Goal: Task Accomplishment & Management: Manage account settings

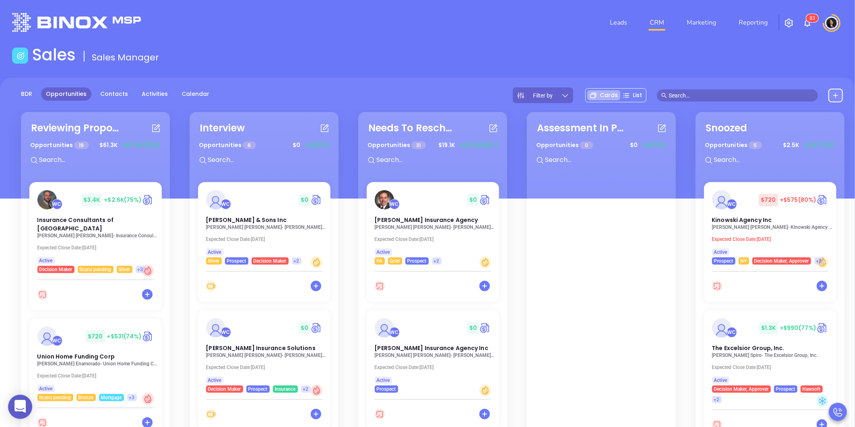
click at [365, 68] on main "Sales Sales Manager BDR Opportunities Contacts Activities Calendar Filter by Ca…" at bounding box center [427, 291] width 855 height 492
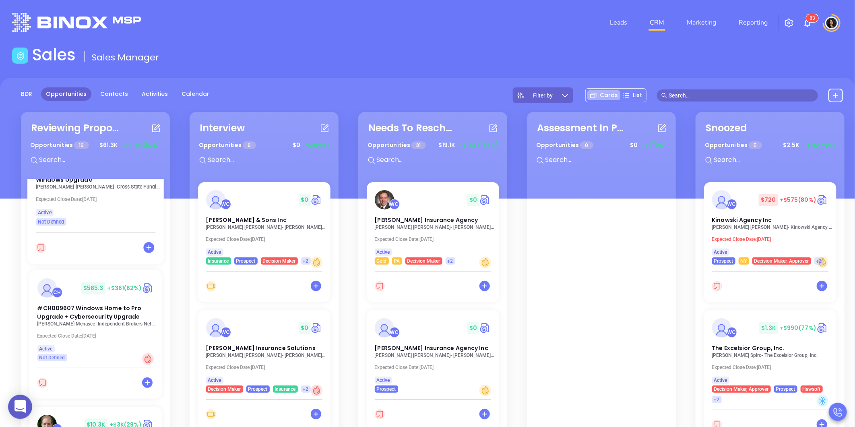
scroll to position [582, 0]
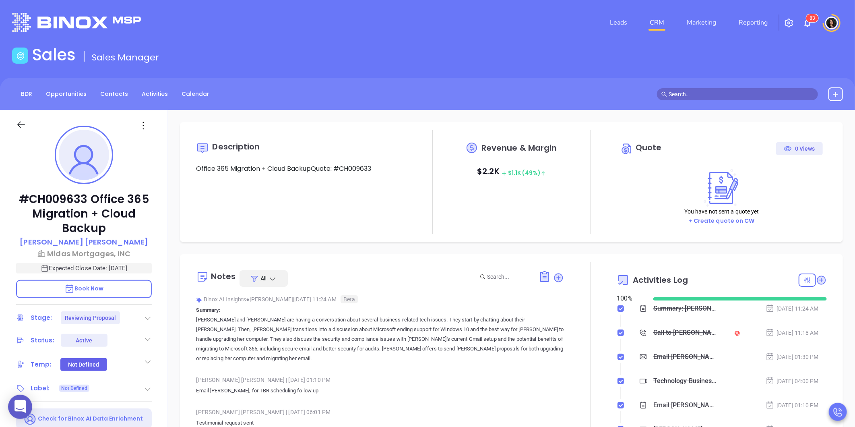
type input "[DATE]"
type input "[PERSON_NAME]"
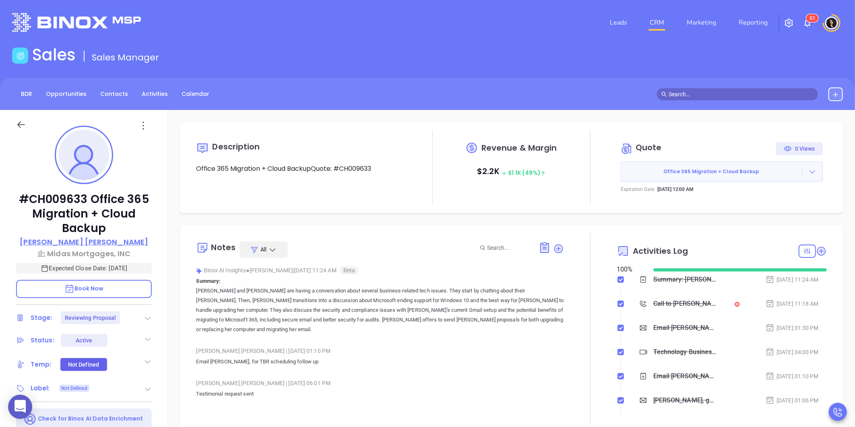
click at [91, 244] on p "Maria DaSilva" at bounding box center [84, 241] width 128 height 11
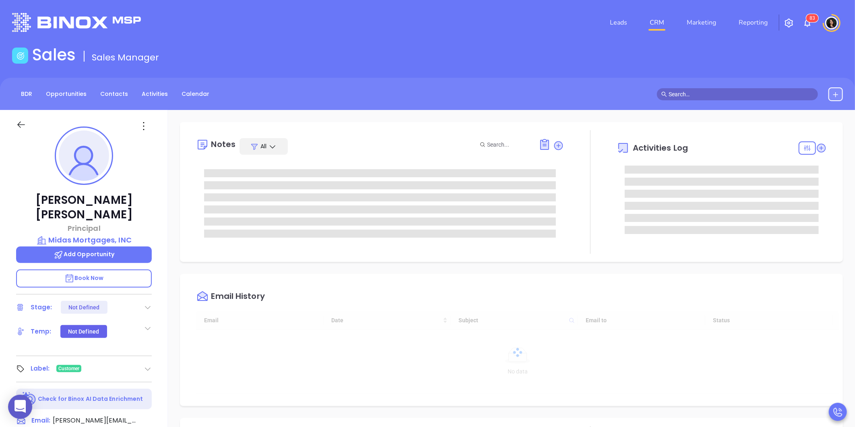
scroll to position [234, 0]
type input "[PERSON_NAME]"
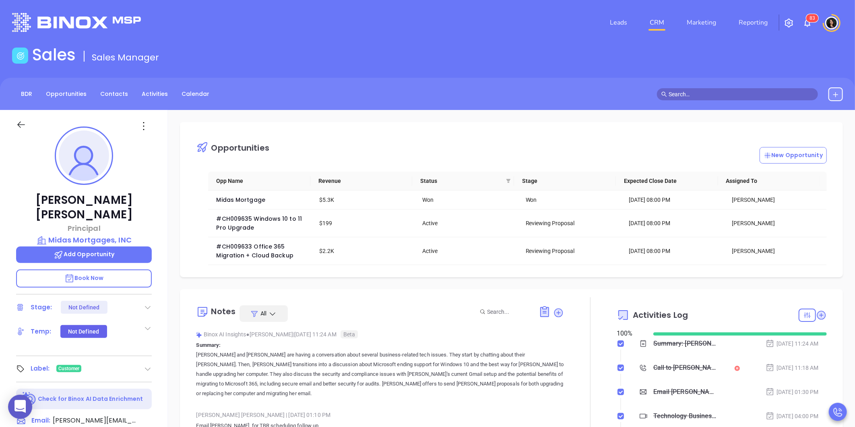
click at [651, 22] on link "CRM" at bounding box center [657, 22] width 21 height 16
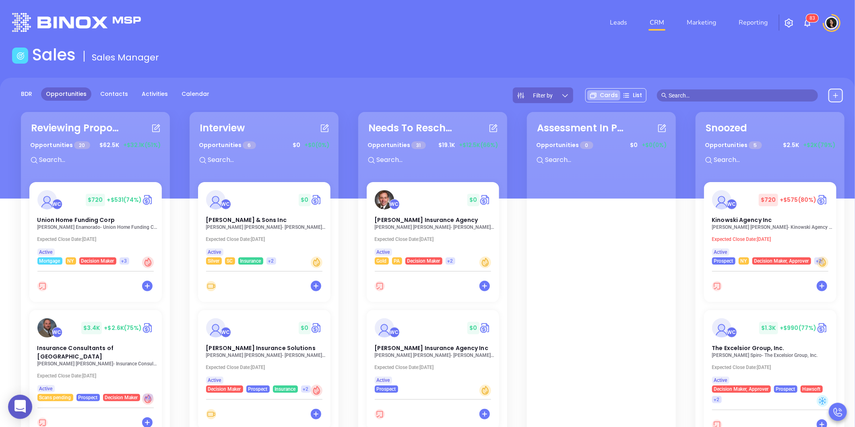
click at [474, 70] on main "Sales Sales Manager BDR Opportunities Contacts Activities Calendar Filter by Ca…" at bounding box center [427, 291] width 855 height 492
click at [725, 98] on input "text" at bounding box center [741, 95] width 145 height 9
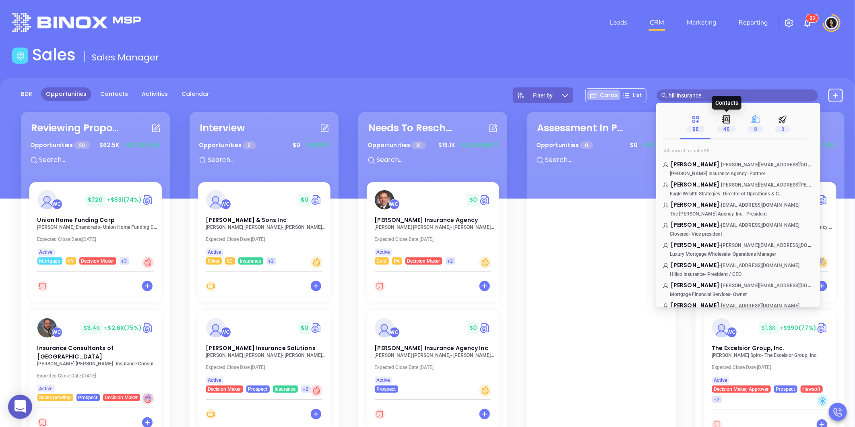
type input "hill insurance"
click at [764, 124] on div "8" at bounding box center [755, 123] width 27 height 31
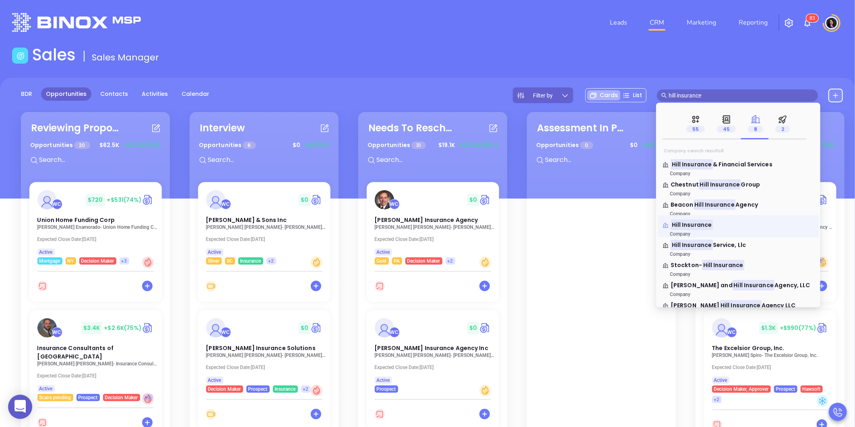
click at [687, 225] on mark "Hill Insurance" at bounding box center [692, 224] width 42 height 10
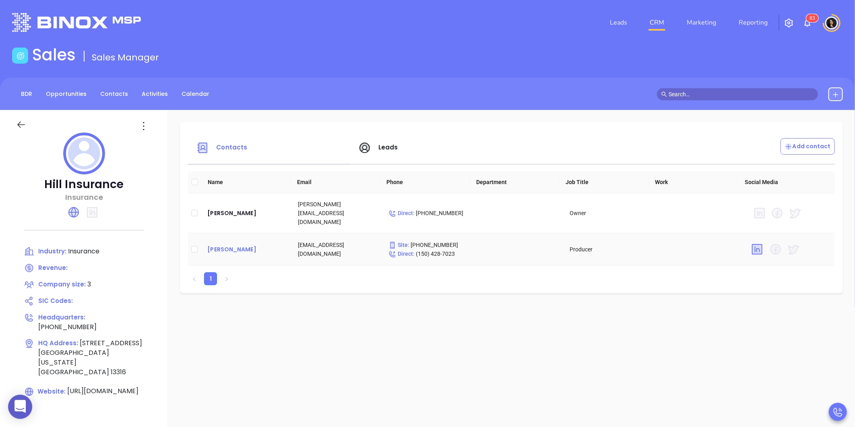
click at [222, 244] on div "Tim Hill" at bounding box center [246, 249] width 78 height 10
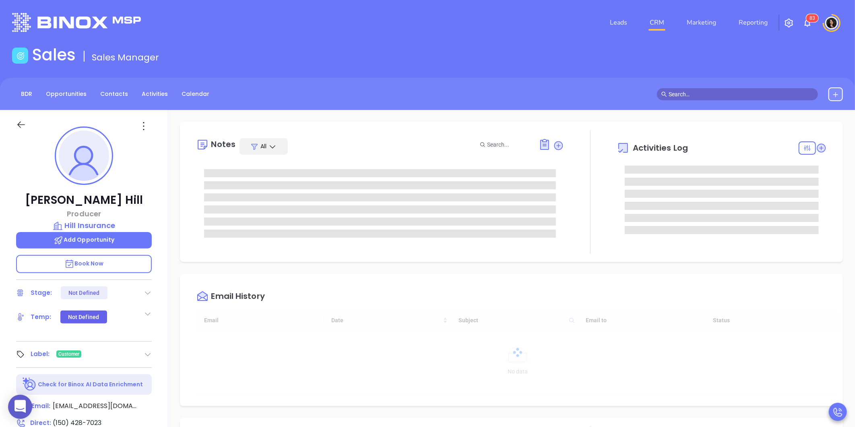
type input "[DATE]"
click at [482, 58] on div "Sales Sales Manager" at bounding box center [427, 56] width 841 height 23
type input "[PERSON_NAME]"
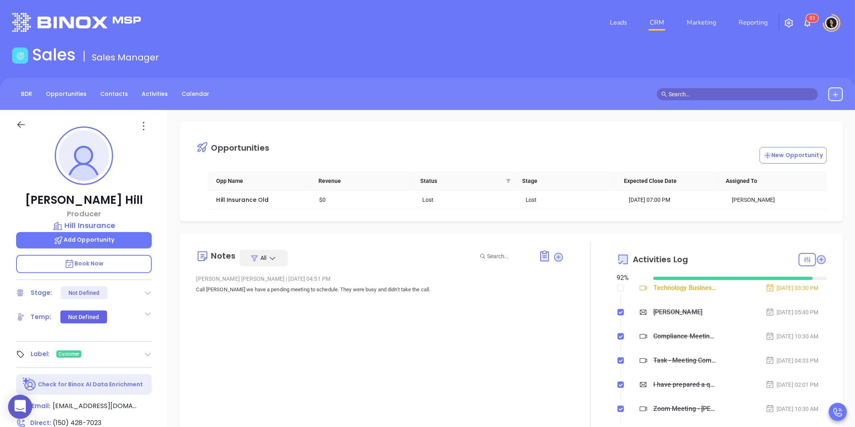
click at [369, 234] on div "Notes All Walter Contreras | Nov 26, 2024 04:51 PM Call Tim we have a pending m…" at bounding box center [511, 337] width 663 height 206
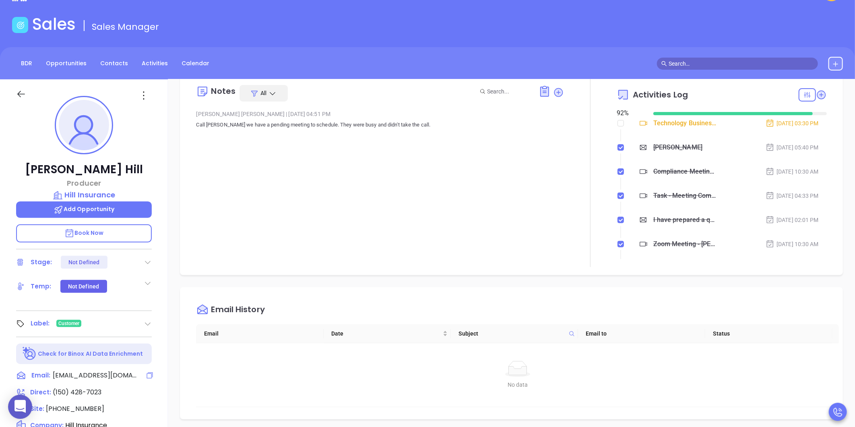
scroll to position [89, 0]
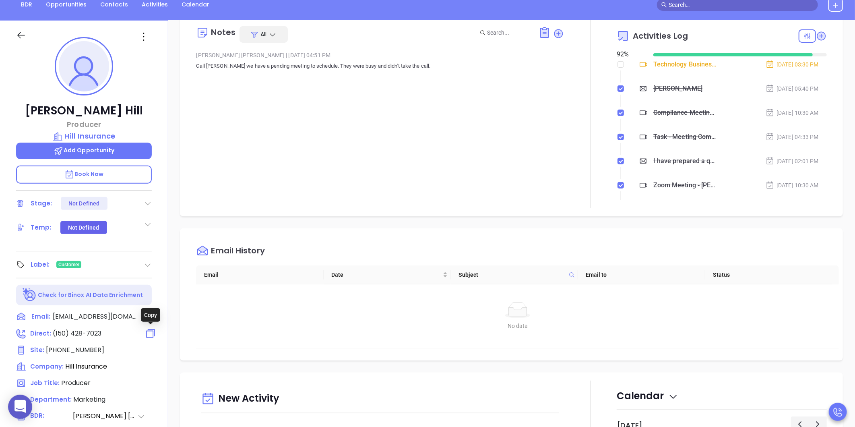
click at [148, 332] on icon at bounding box center [151, 334] width 12 height 12
click at [99, 138] on p "Hill Insurance" at bounding box center [84, 135] width 136 height 11
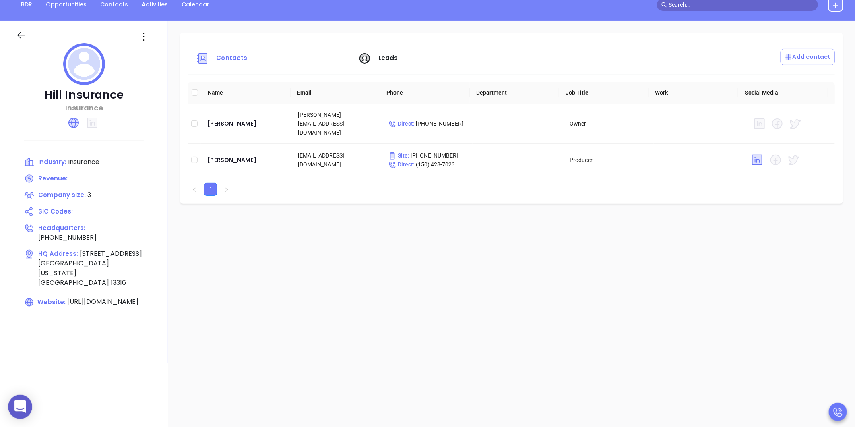
click at [160, 359] on div "Hill Insurance Insurance Industry: Insurance Revenue: Company size: 3 SIC Codes…" at bounding box center [84, 192] width 168 height 342
click at [225, 155] on div "Tim Hill" at bounding box center [246, 160] width 78 height 10
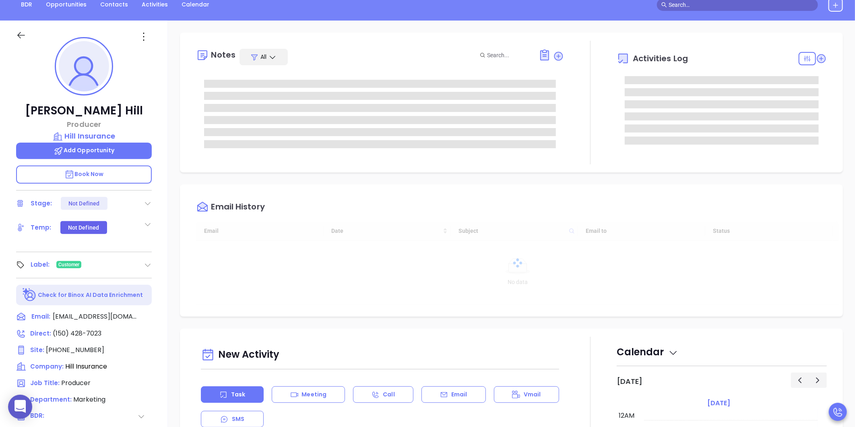
type input "[DATE]"
type input "[PERSON_NAME]"
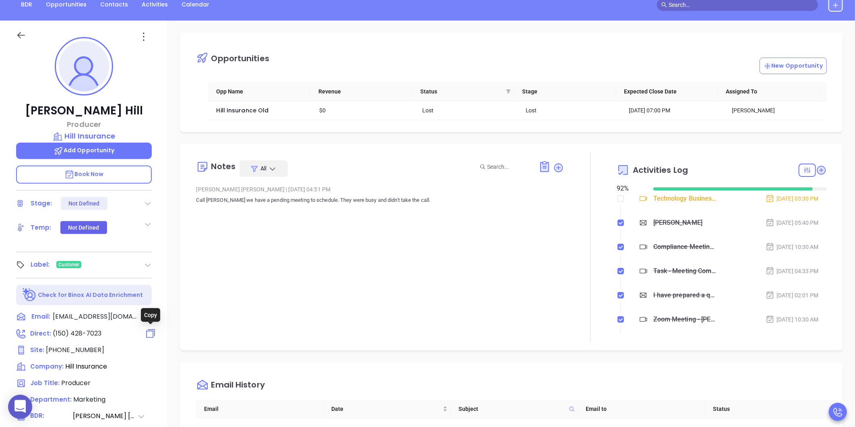
click at [151, 334] on icon at bounding box center [151, 334] width 12 height 12
click at [15, 112] on div "Tim Hill Producer Hill Insurance Add Opportunity Book Now Stage: Not Defined Te…" at bounding box center [84, 288] width 168 height 534
click at [85, 134] on p "Hill Insurance" at bounding box center [84, 135] width 136 height 11
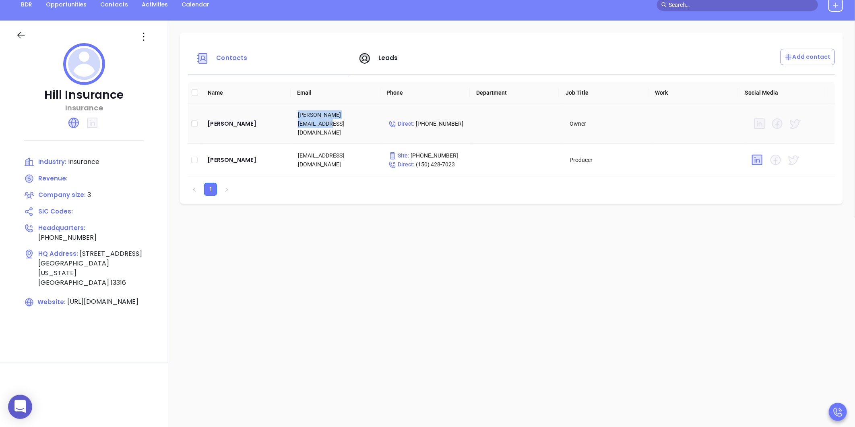
drag, startPoint x: 297, startPoint y: 121, endPoint x: 362, endPoint y: 122, distance: 64.4
click at [362, 122] on td "laurenahill@twcny.rr.com" at bounding box center [337, 124] width 91 height 40
copy td "laurenahill@twcny.rr.com"
click at [381, 242] on div "Contacts Leads Add contact Name Email Phone Department Job Title Work Social Me…" at bounding box center [511, 303] width 687 height 564
click at [390, 333] on div "Contacts Leads Add contact Name Email Phone Department Job Title Work Social Me…" at bounding box center [511, 303] width 687 height 564
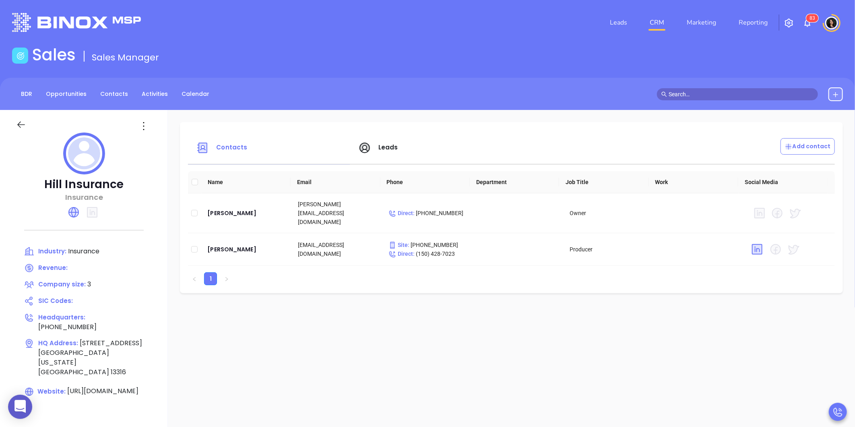
click at [22, 122] on icon at bounding box center [21, 125] width 10 height 10
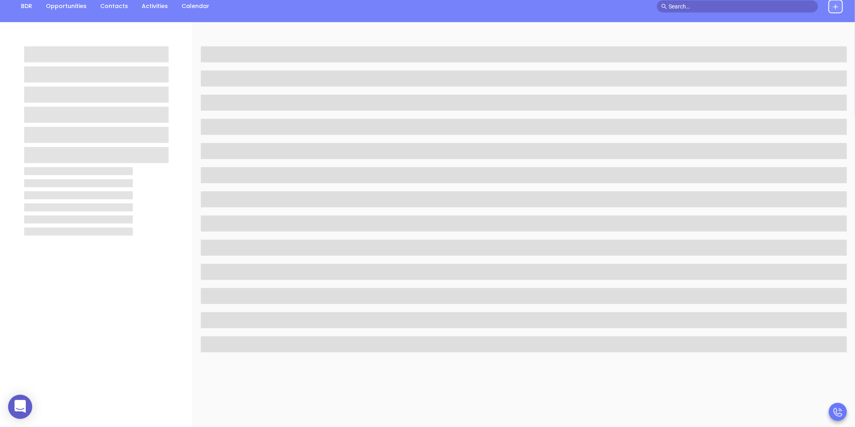
scroll to position [89, 0]
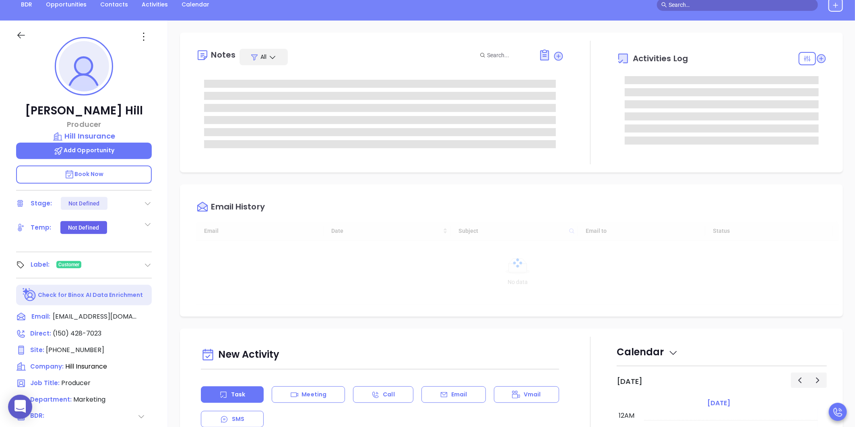
type input "[DATE]"
type input "[PERSON_NAME]"
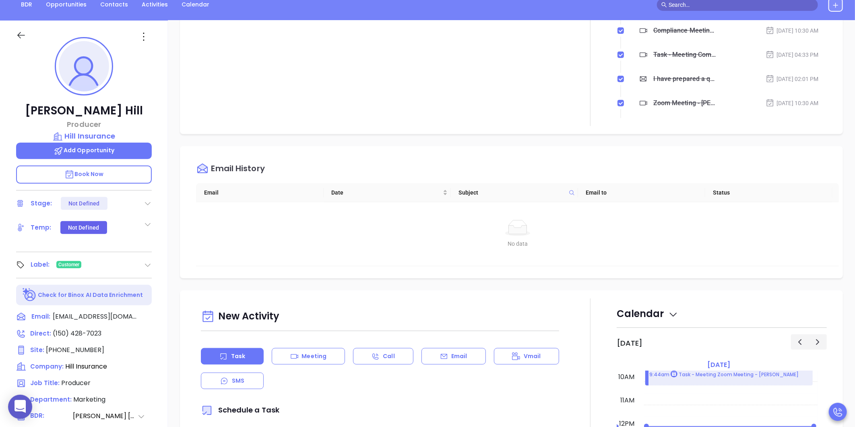
scroll to position [0, 0]
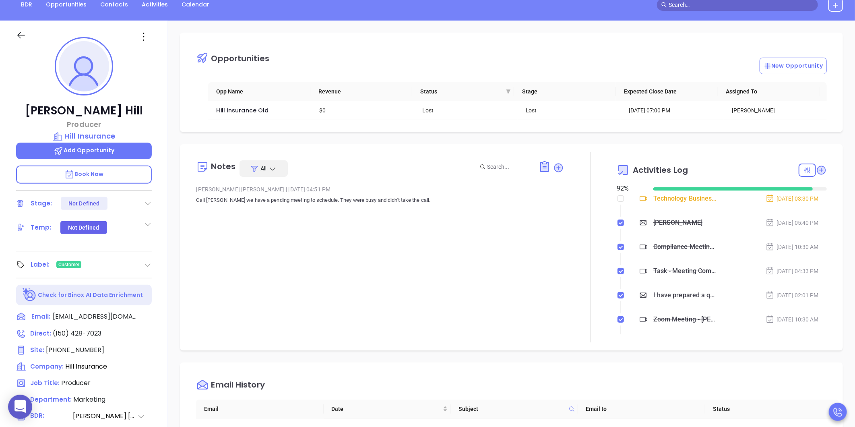
click at [21, 33] on icon at bounding box center [21, 35] width 10 height 10
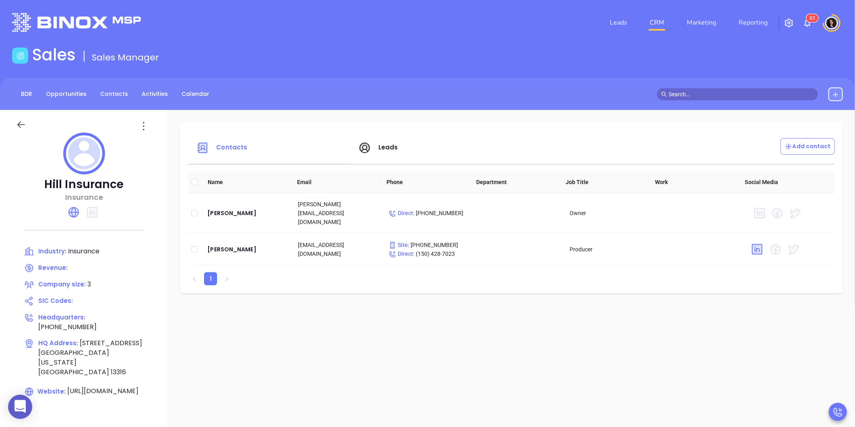
click at [658, 27] on link "CRM" at bounding box center [657, 22] width 21 height 16
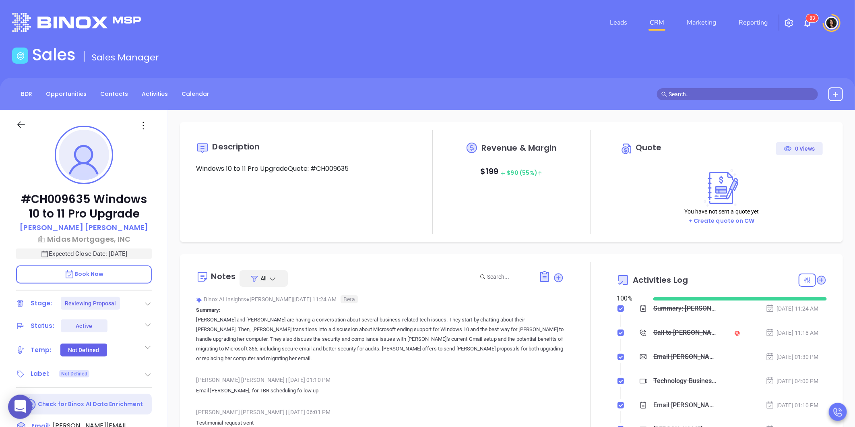
type input "[PERSON_NAME]"
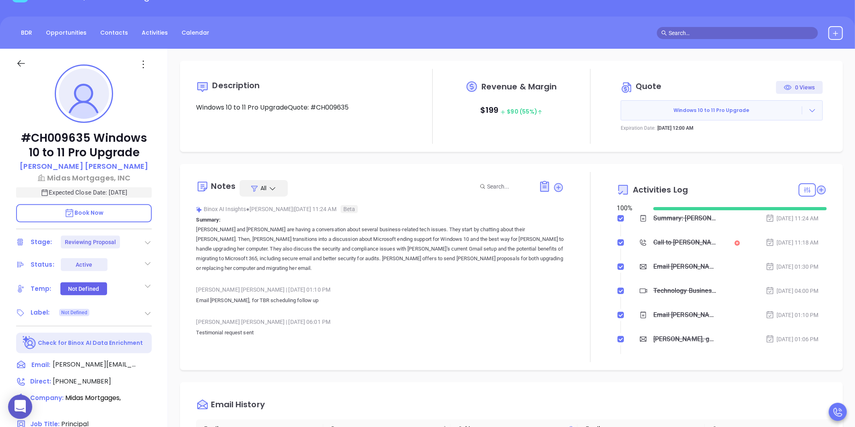
scroll to position [134, 0]
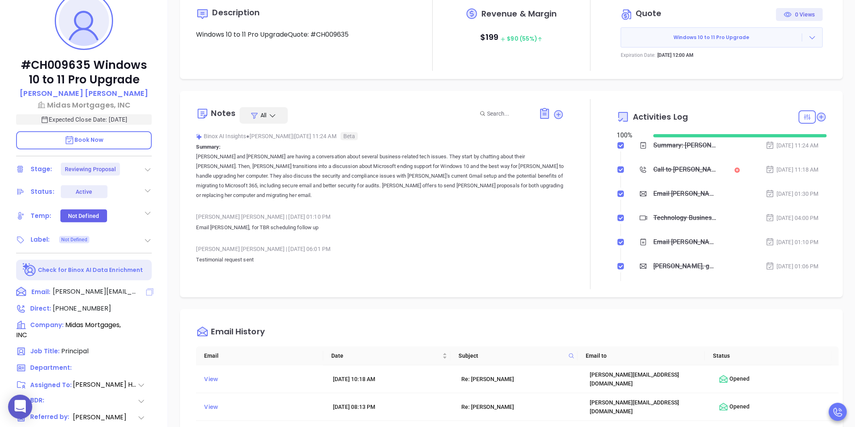
click at [147, 290] on icon at bounding box center [149, 291] width 7 height 7
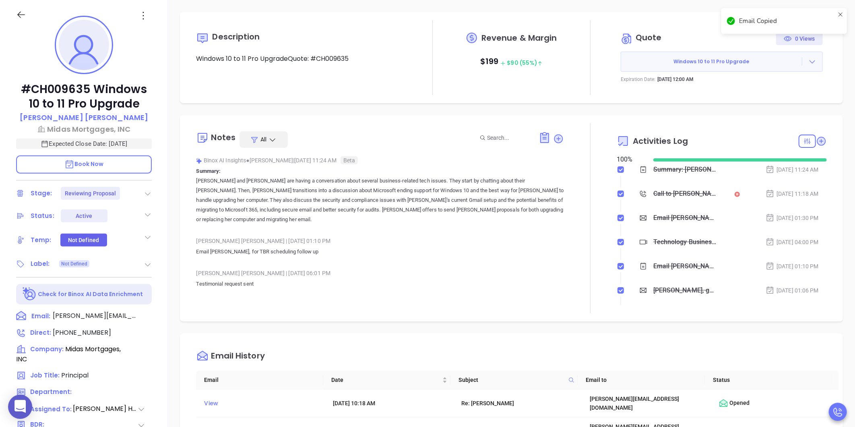
scroll to position [546, 0]
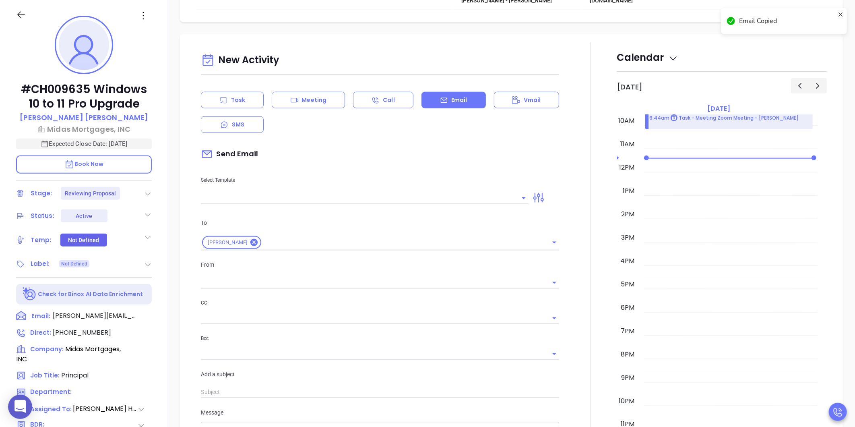
type input "[PERSON_NAME]"
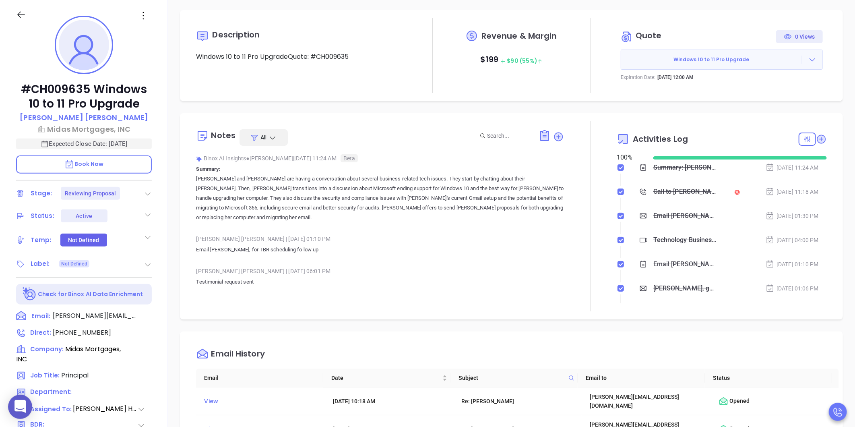
scroll to position [0, 0]
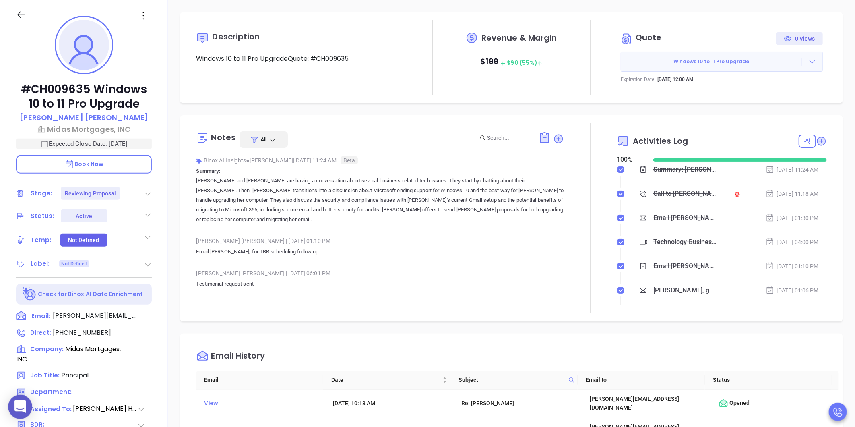
click at [809, 58] on icon at bounding box center [813, 62] width 8 height 8
click at [776, 117] on link "Edit in ConnectWise Sell" at bounding box center [761, 114] width 71 height 8
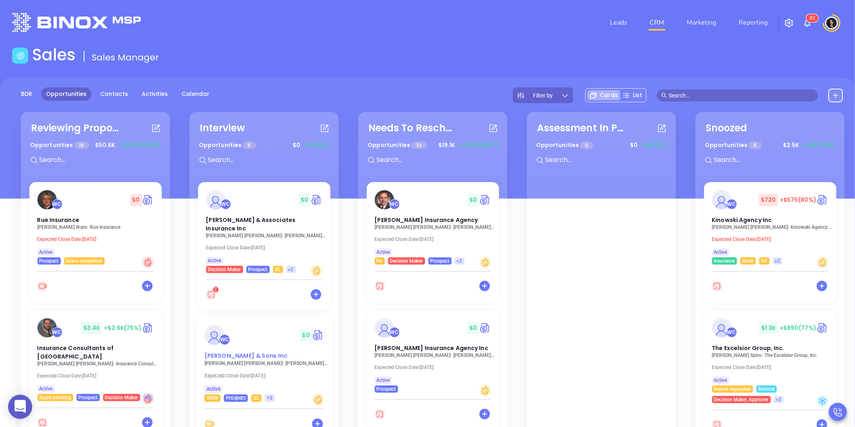
click at [235, 352] on span "[PERSON_NAME] & Sons Inc" at bounding box center [245, 356] width 83 height 8
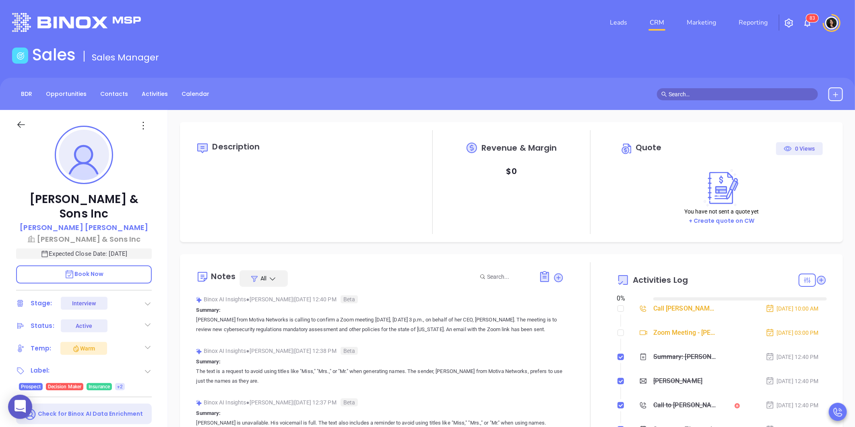
type input "[DATE]"
type input "[PERSON_NAME]"
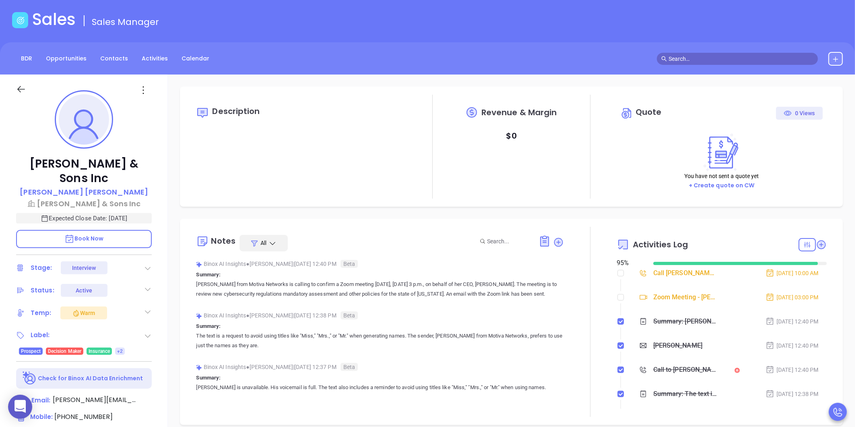
scroll to position [0, 0]
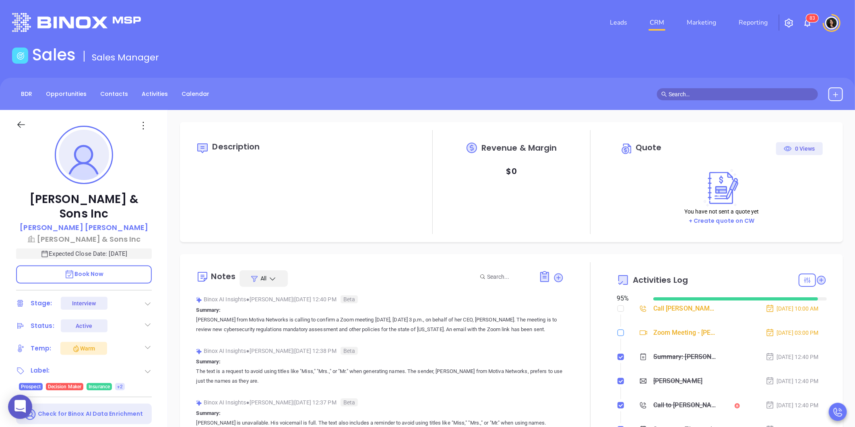
click at [618, 333] on input "checkbox" at bounding box center [621, 332] width 6 height 6
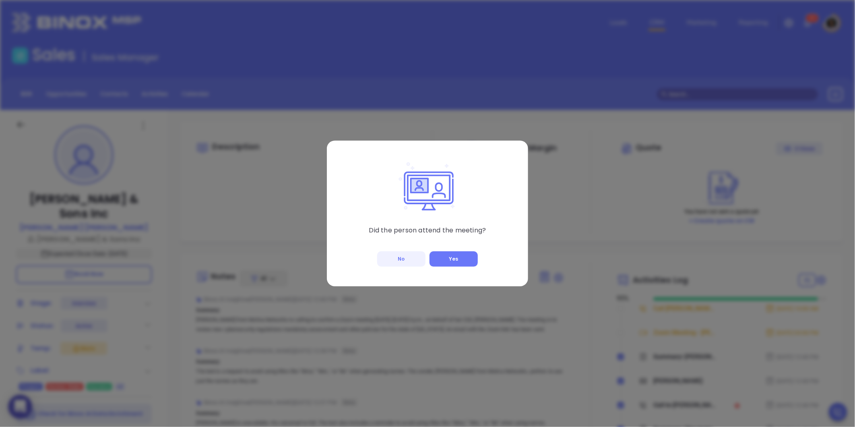
click at [412, 261] on button "No" at bounding box center [401, 258] width 48 height 15
checkbox input "true"
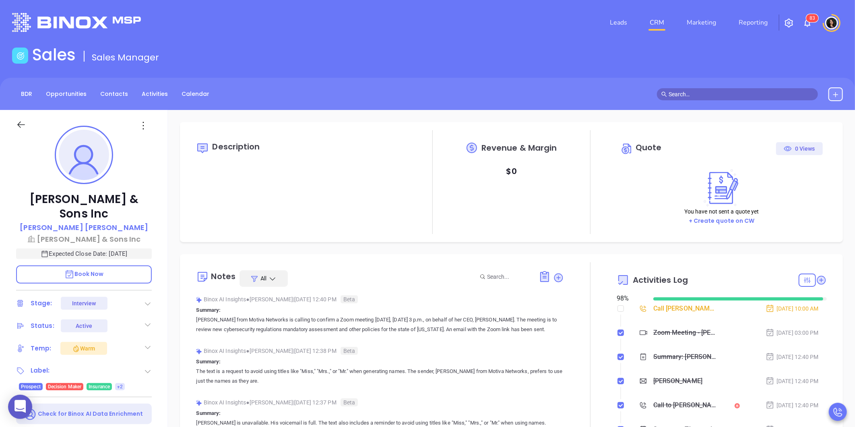
click at [145, 304] on icon at bounding box center [148, 304] width 8 height 8
click at [202, 242] on div "Description Revenue & Margin $ 0 Quote 0 Views You have not sent a quote yet + …" at bounding box center [511, 182] width 663 height 120
click at [150, 300] on icon at bounding box center [148, 304] width 8 height 8
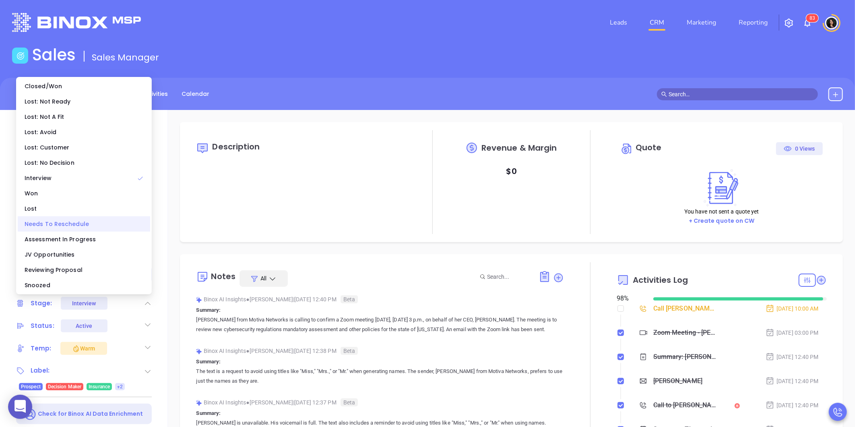
click at [83, 223] on div "Needs To Reschedule" at bounding box center [84, 223] width 132 height 15
